Goal: Answer question/provide support

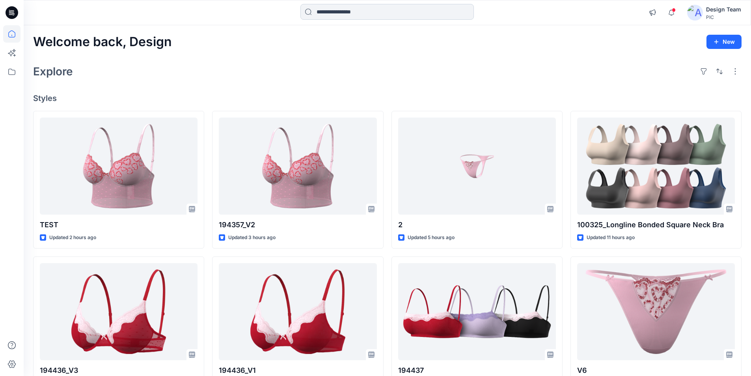
click at [411, 13] on input at bounding box center [386, 12] width 173 height 16
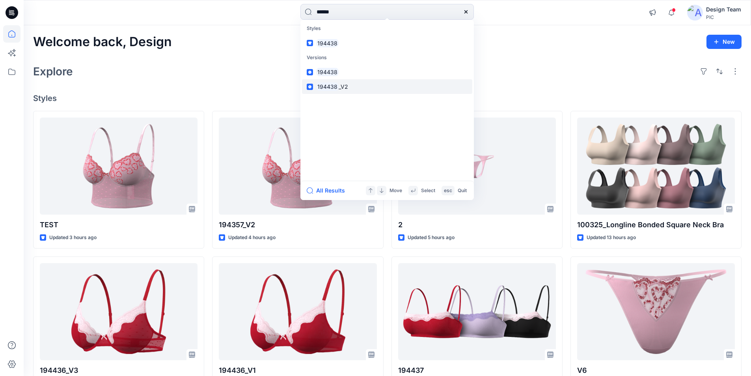
type input "******"
click at [322, 82] on mark "194438" at bounding box center [327, 86] width 22 height 9
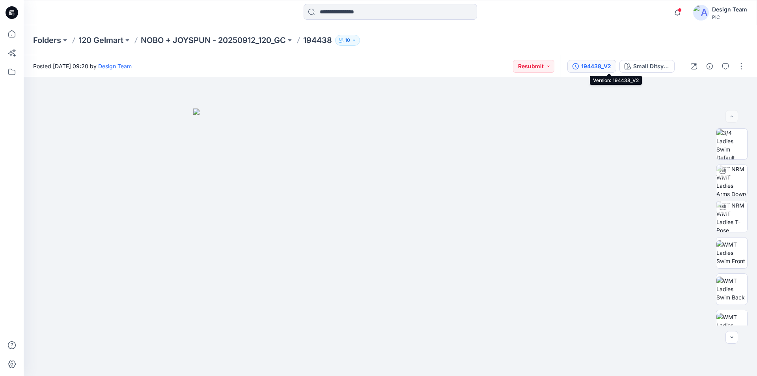
click at [611, 64] on div "194438_V2" at bounding box center [596, 66] width 30 height 9
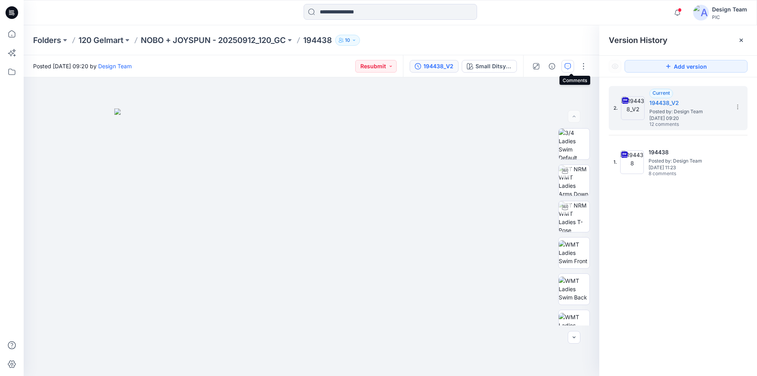
click at [571, 64] on icon "button" at bounding box center [567, 66] width 6 height 6
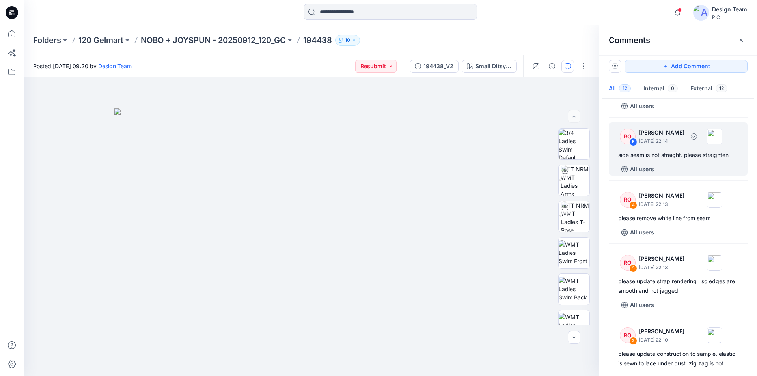
scroll to position [667, 0]
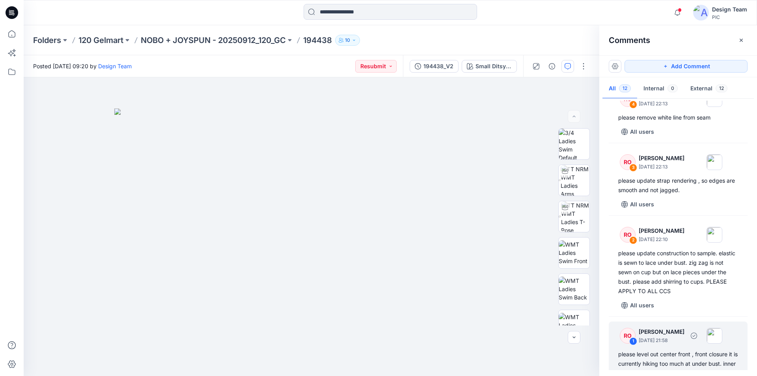
click at [682, 349] on div "please level out center front , front closure it is currently hiking too much a…" at bounding box center [678, 368] width 120 height 38
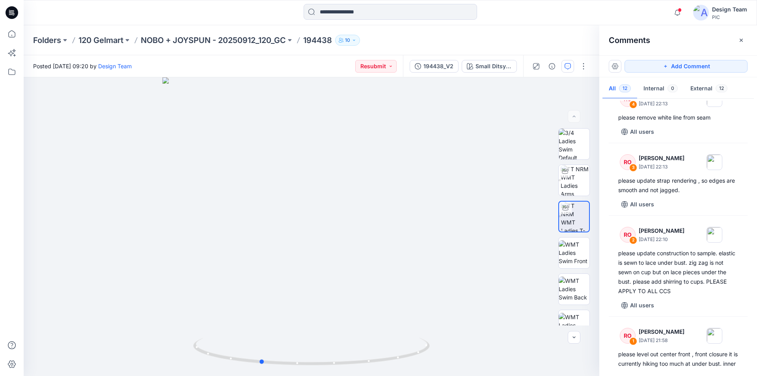
drag, startPoint x: 420, startPoint y: 350, endPoint x: 369, endPoint y: 360, distance: 51.3
click at [369, 360] on icon at bounding box center [312, 352] width 238 height 30
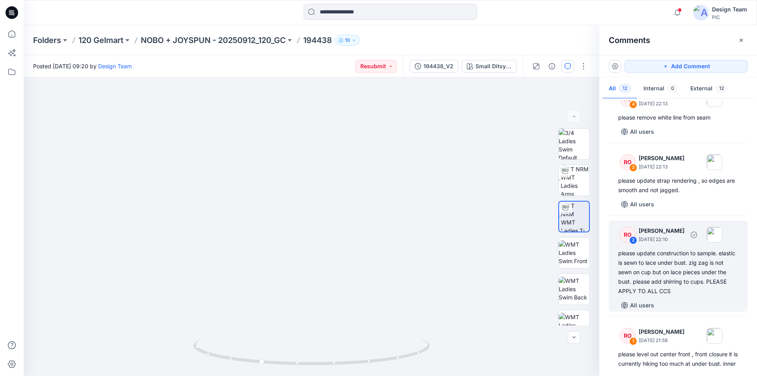
click at [669, 248] on div "please update construction to sample. elastic is sewn to lace under bust. zig z…" at bounding box center [678, 271] width 120 height 47
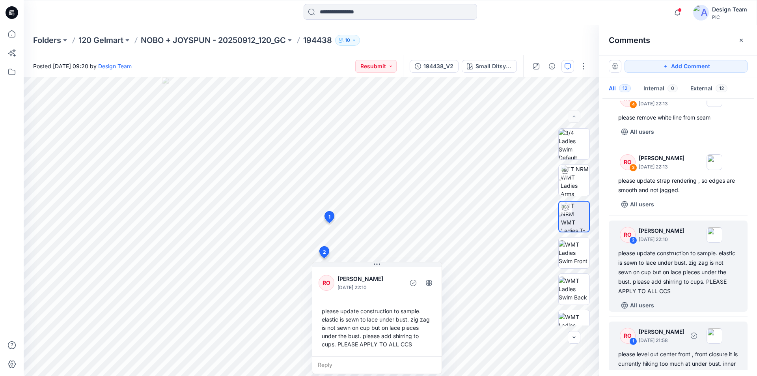
click at [697, 349] on div "please level out center front , front closure it is currently hiking too much a…" at bounding box center [678, 368] width 120 height 38
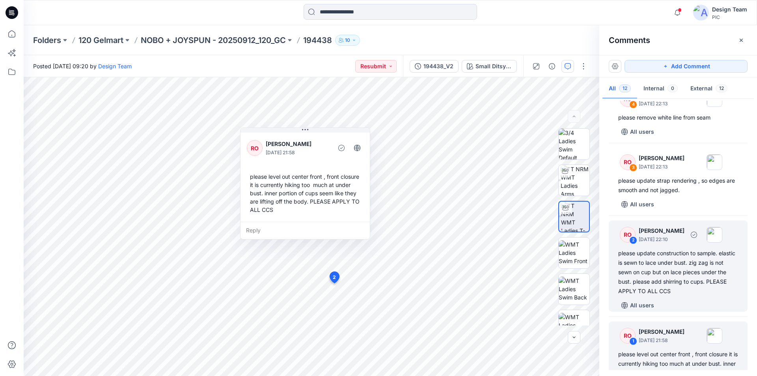
click at [676, 248] on div "please update construction to sample. elastic is sewn to lace under bust. zig z…" at bounding box center [678, 271] width 120 height 47
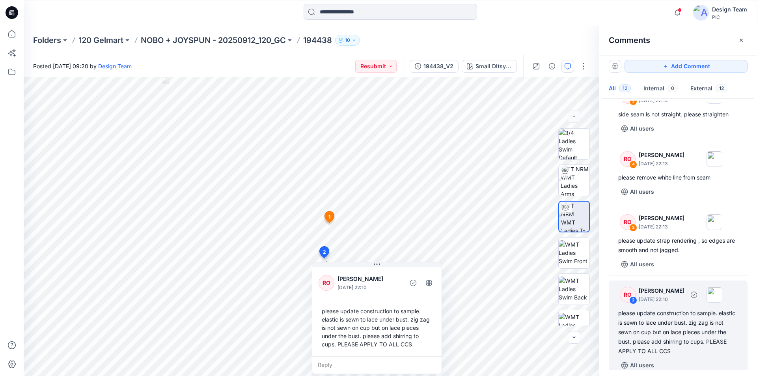
scroll to position [588, 0]
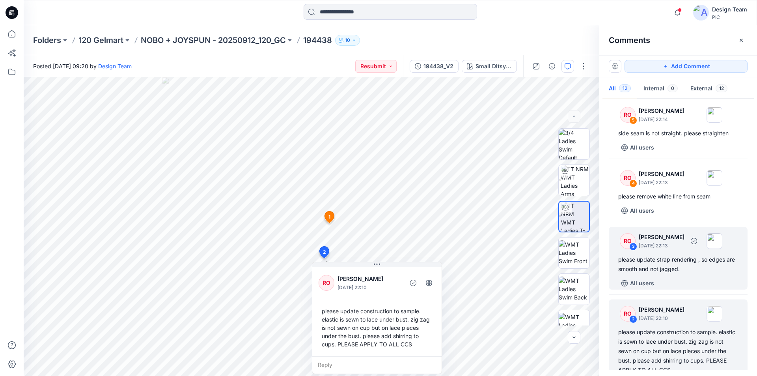
click at [679, 255] on div "please update strap rendering , so edges are smooth and not jagged." at bounding box center [678, 264] width 120 height 19
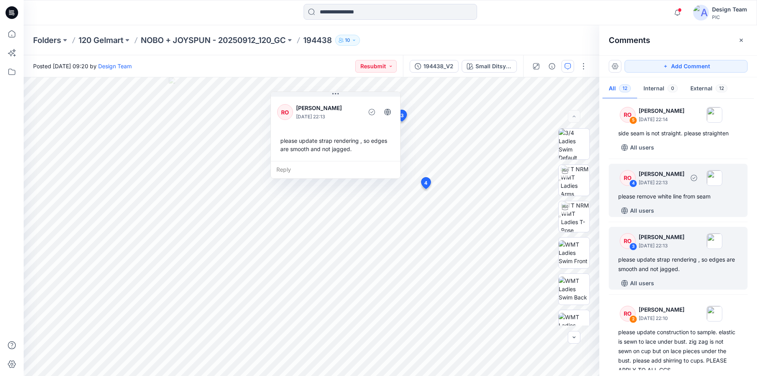
click at [679, 192] on div "please remove white line from seam" at bounding box center [678, 196] width 120 height 9
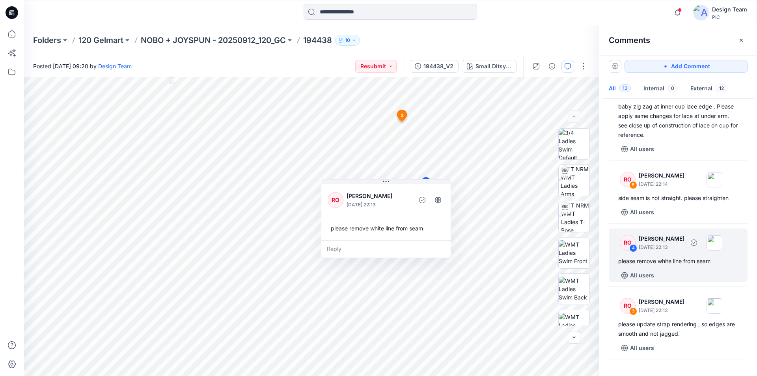
scroll to position [509, 0]
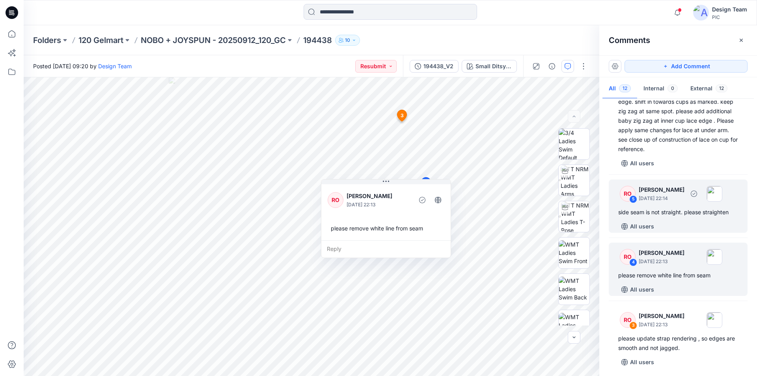
click at [681, 207] on div "side seam is not straight. please straighten" at bounding box center [678, 211] width 120 height 9
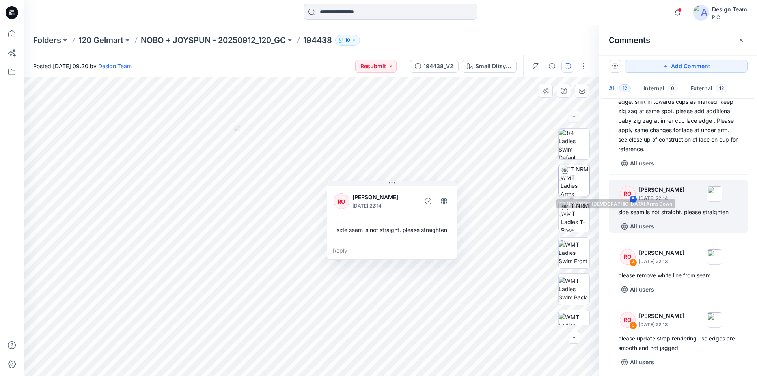
click at [575, 181] on img at bounding box center [574, 180] width 29 height 31
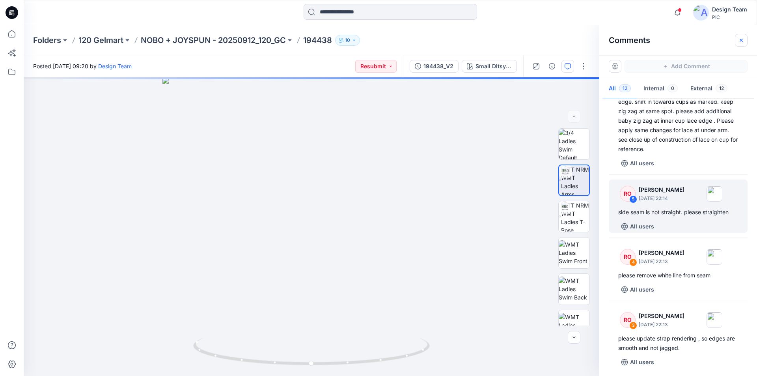
click at [741, 41] on icon "button" at bounding box center [741, 40] width 6 height 6
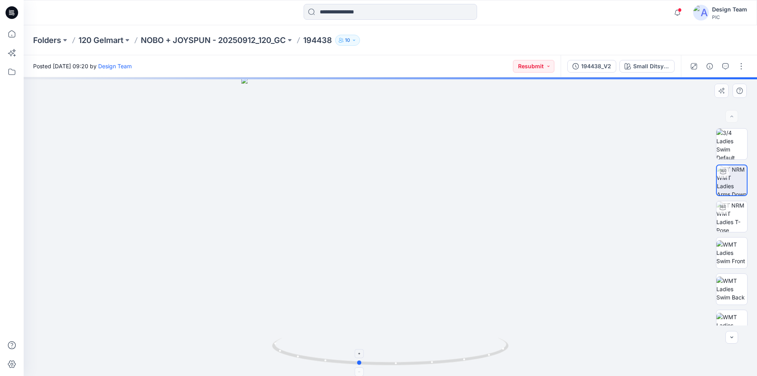
drag, startPoint x: 487, startPoint y: 358, endPoint x: 456, endPoint y: 346, distance: 33.3
click at [455, 358] on icon at bounding box center [391, 352] width 238 height 30
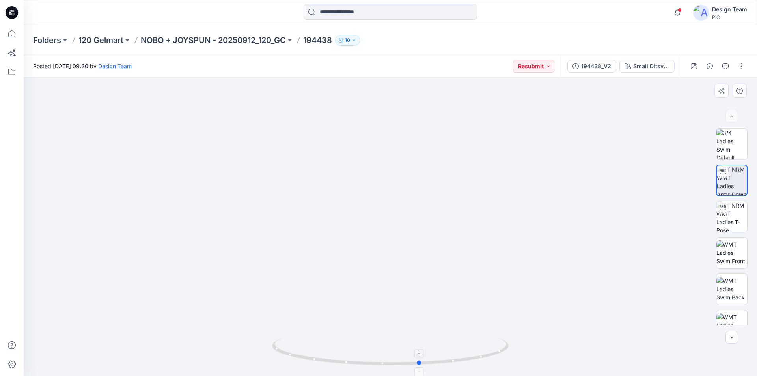
drag, startPoint x: 482, startPoint y: 359, endPoint x: 307, endPoint y: 348, distance: 175.3
click at [307, 348] on icon at bounding box center [391, 352] width 238 height 30
drag, startPoint x: 497, startPoint y: 352, endPoint x: 447, endPoint y: 355, distance: 49.8
click at [447, 355] on icon at bounding box center [391, 352] width 238 height 30
click at [611, 66] on div "194438_V2" at bounding box center [596, 66] width 30 height 9
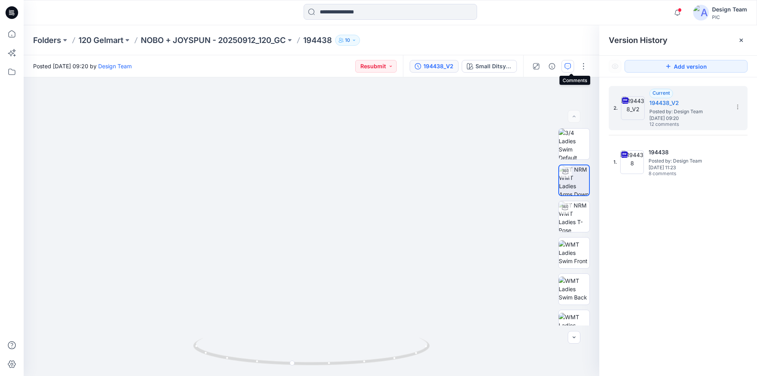
click at [571, 67] on icon "button" at bounding box center [567, 66] width 6 height 6
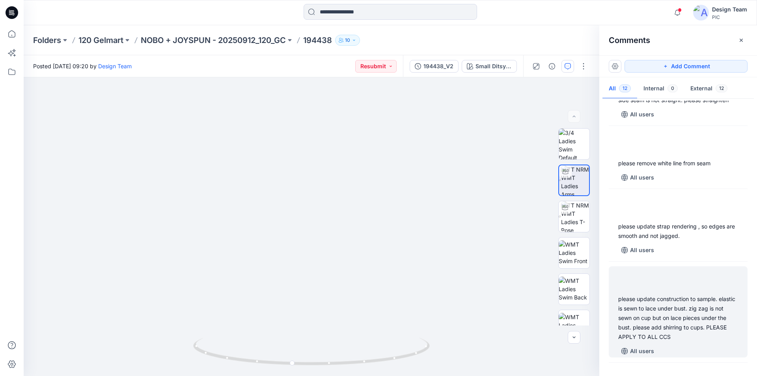
scroll to position [667, 0]
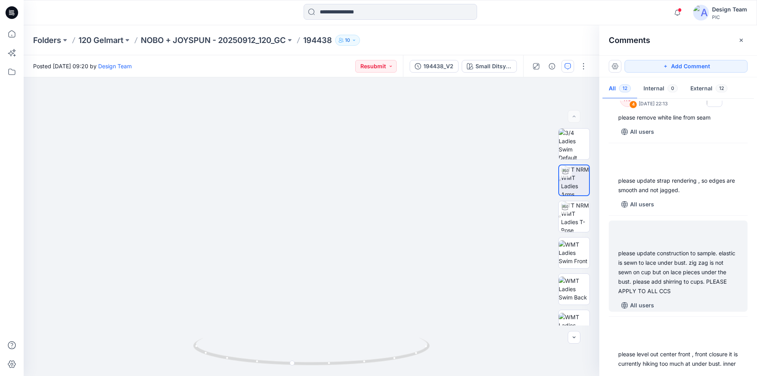
click at [677, 248] on div "please update construction to sample. elastic is sewn to lace under bust. zig z…" at bounding box center [678, 271] width 120 height 47
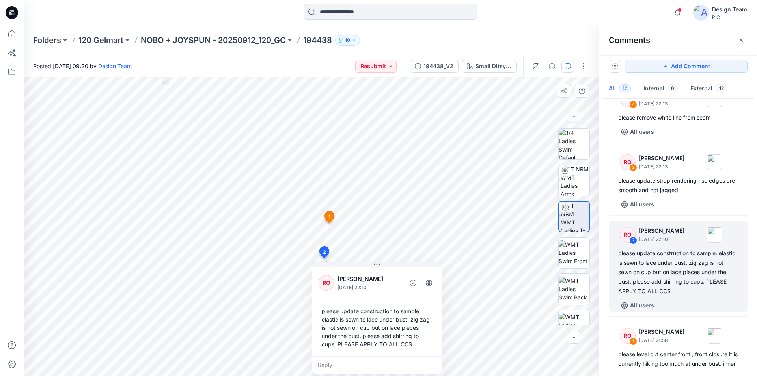
click at [347, 356] on div "Reply" at bounding box center [376, 364] width 129 height 17
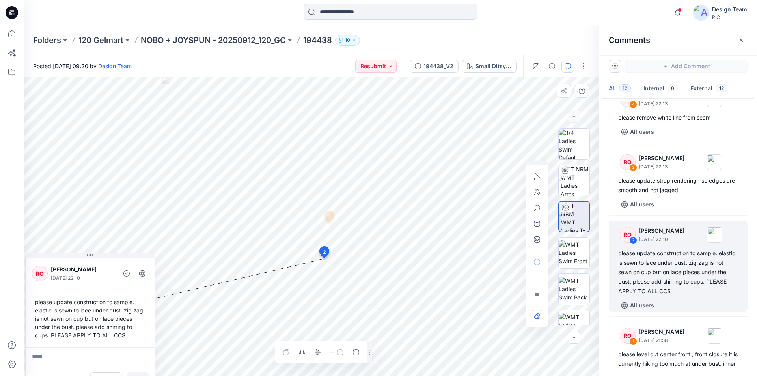
drag, startPoint x: 378, startPoint y: 262, endPoint x: 86, endPoint y: 289, distance: 293.6
click at [86, 289] on div "RO [PERSON_NAME] [DATE] 22:10 please update construction to sample. elastic is …" at bounding box center [90, 322] width 130 height 139
click at [493, 65] on div "Small Ditsy V1_plum Candy" at bounding box center [493, 66] width 36 height 9
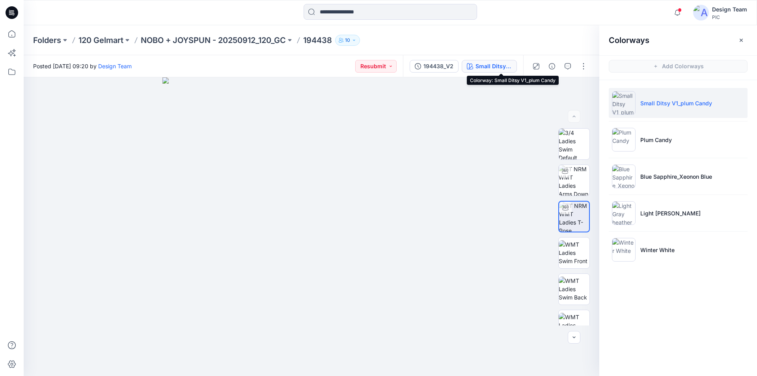
click at [512, 65] on div "Small Ditsy V1_plum Candy" at bounding box center [493, 66] width 36 height 9
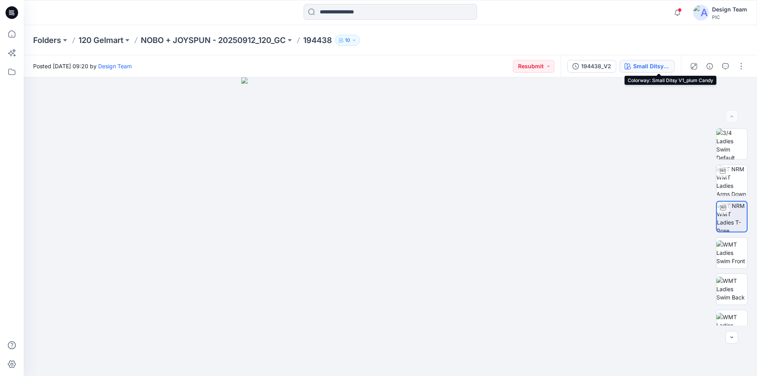
click at [651, 67] on div "Small Ditsy V1_plum Candy" at bounding box center [651, 66] width 36 height 9
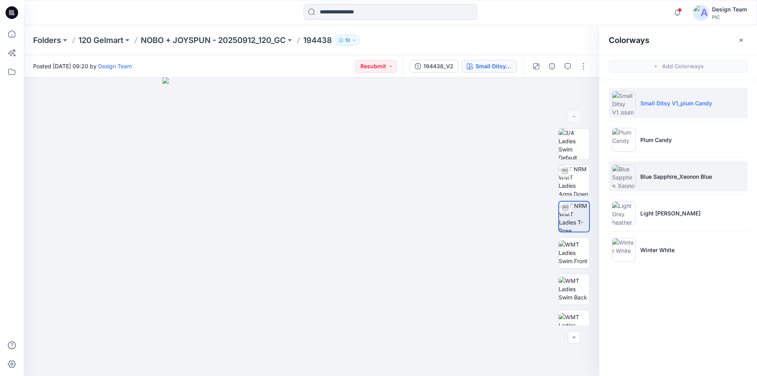
click at [674, 178] on p "Blue Sapphire_Xeonon Blue" at bounding box center [676, 176] width 72 height 8
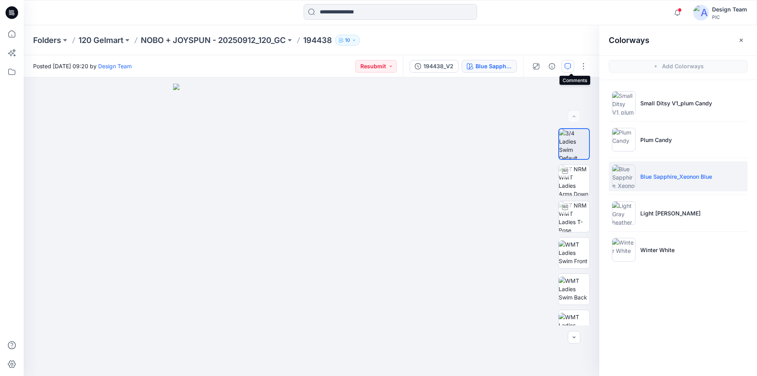
click at [568, 66] on icon "button" at bounding box center [567, 66] width 6 height 6
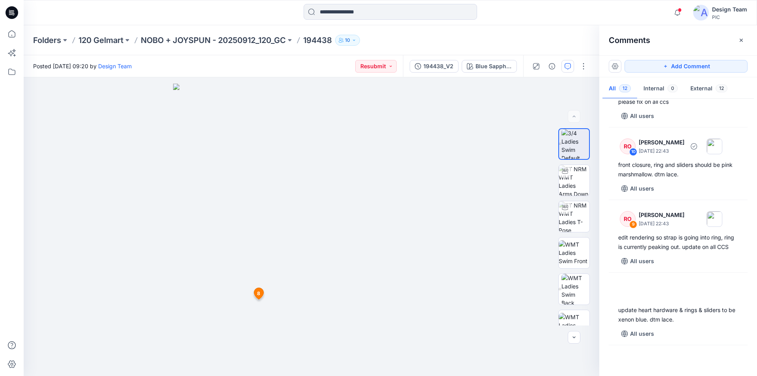
scroll to position [158, 0]
